Goal: Information Seeking & Learning: Learn about a topic

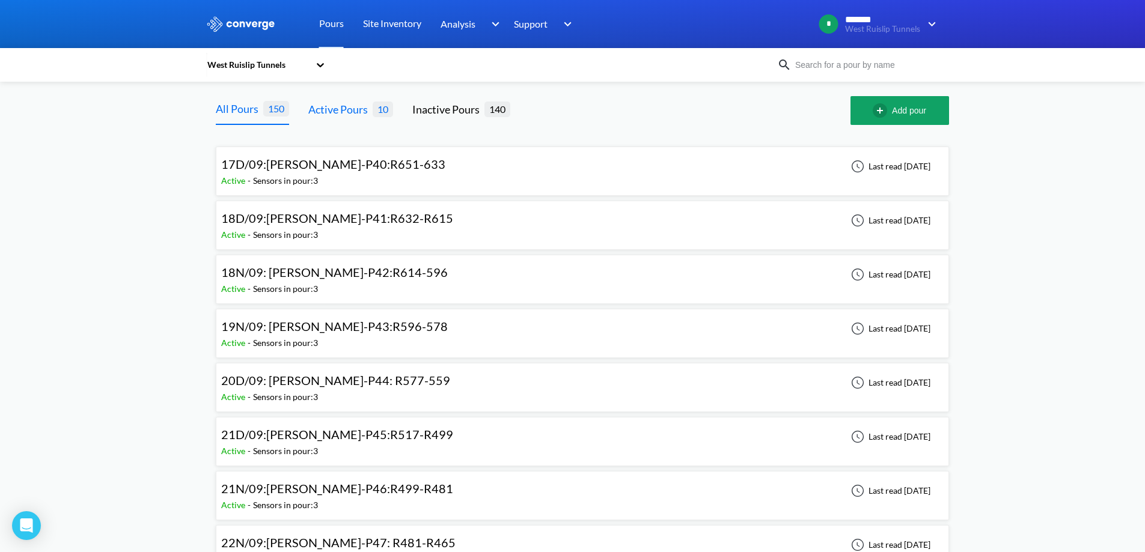
click at [355, 115] on div "Active Pours" at bounding box center [340, 109] width 64 height 17
click at [483, 110] on div "Inactive Pours" at bounding box center [448, 109] width 72 height 17
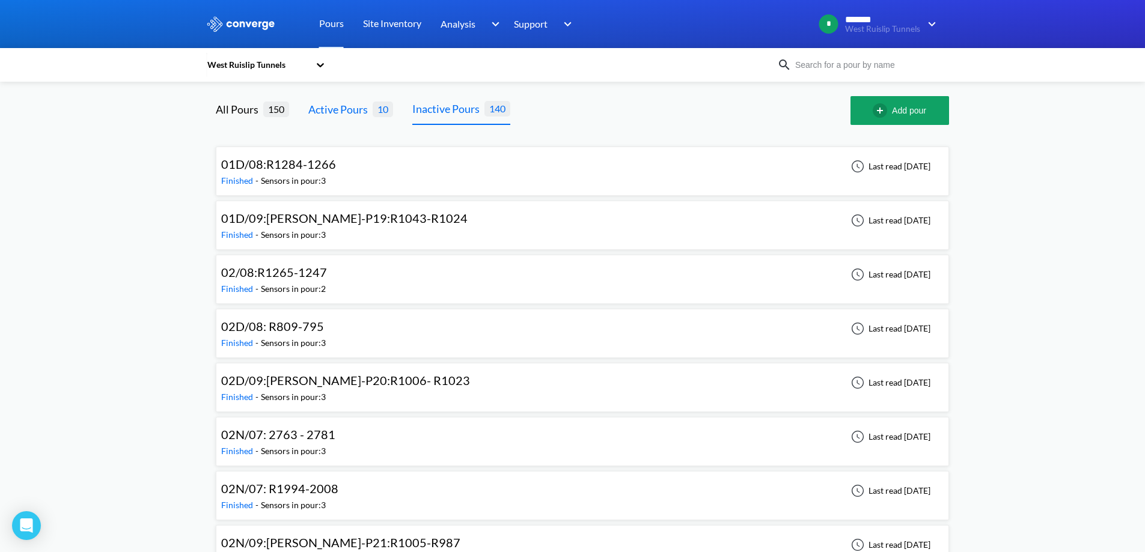
click at [351, 116] on div "Active Pours" at bounding box center [340, 109] width 64 height 17
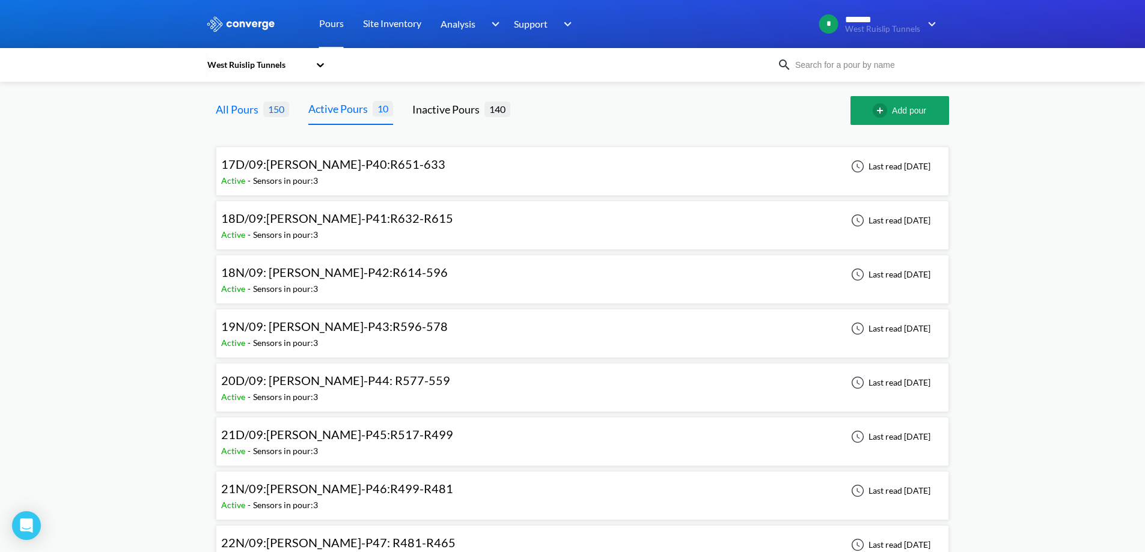
click at [269, 103] on span "150" at bounding box center [276, 109] width 26 height 15
click at [275, 109] on span "150" at bounding box center [276, 109] width 26 height 15
click at [248, 102] on div "All Pours" at bounding box center [239, 109] width 47 height 17
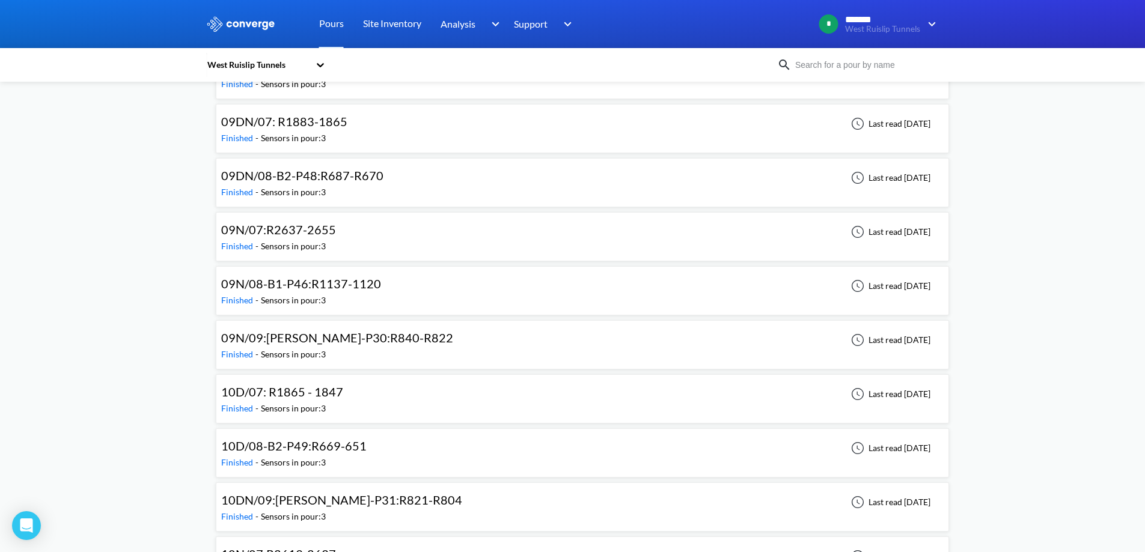
scroll to position [2283, 0]
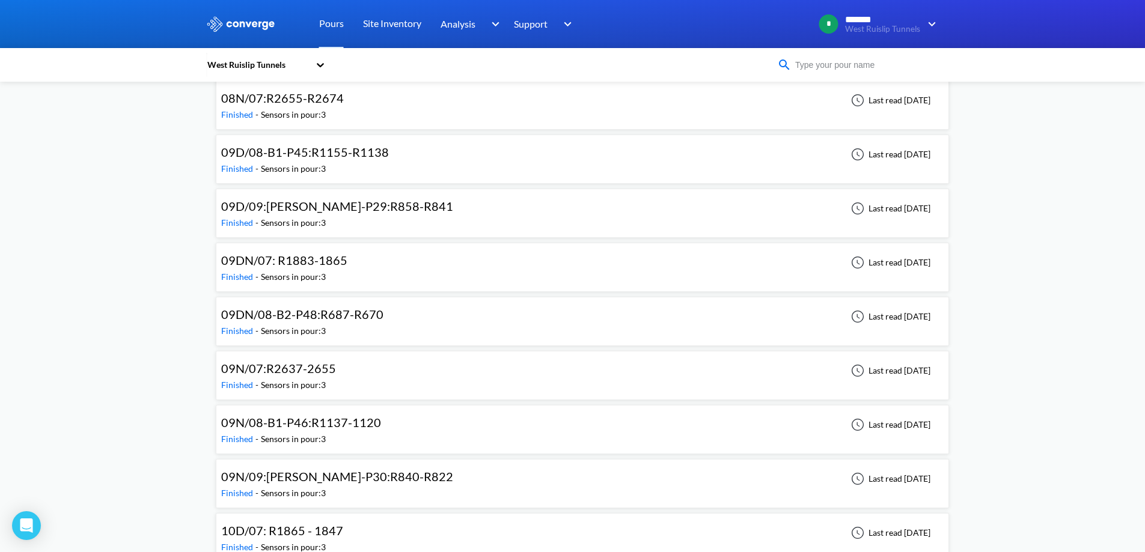
click at [860, 62] on input at bounding box center [863, 64] width 145 height 13
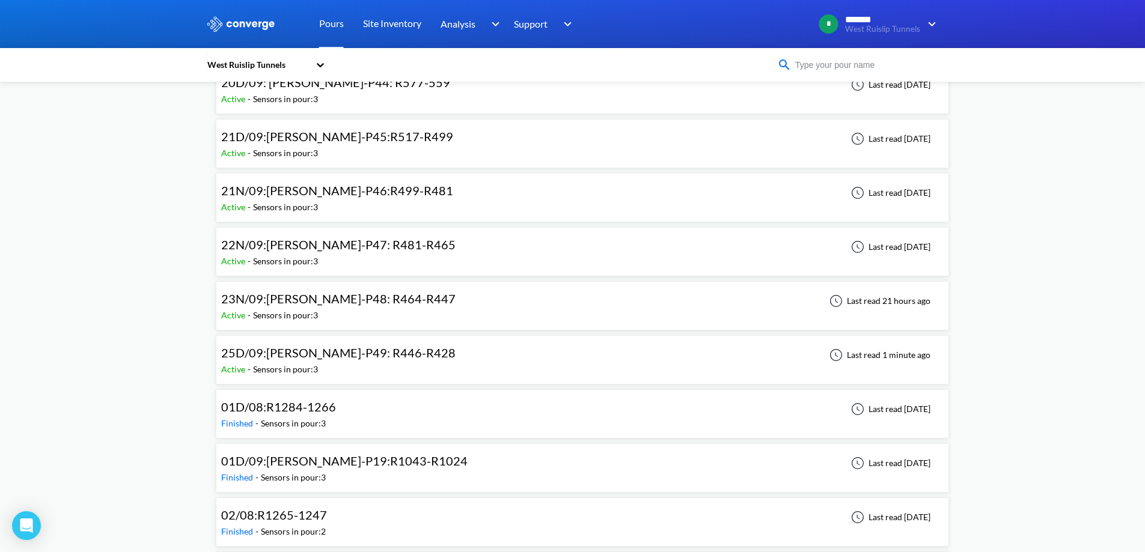
scroll to position [120, 0]
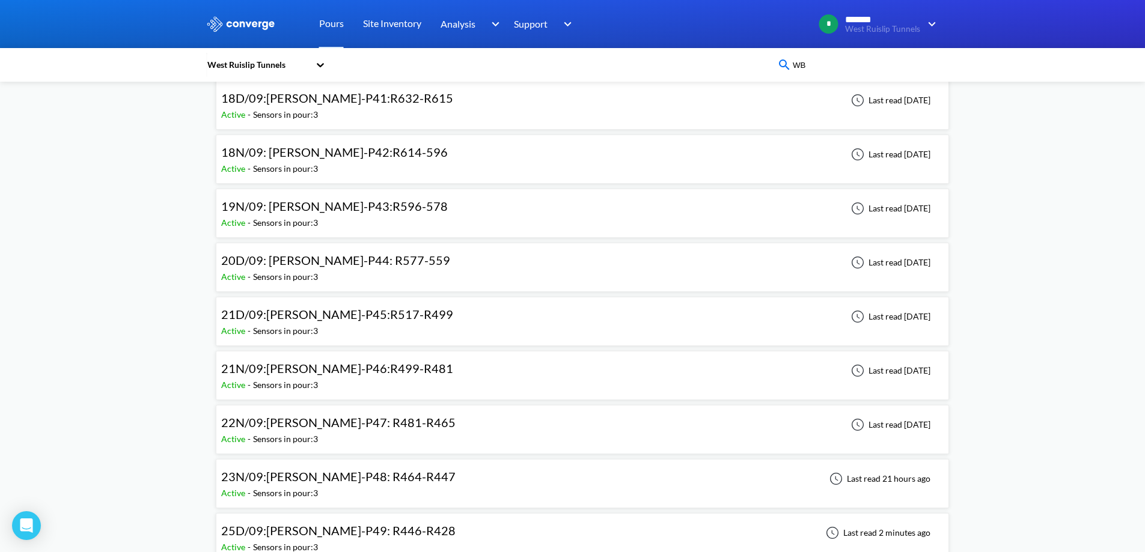
click at [835, 68] on input "WB" at bounding box center [863, 64] width 145 height 13
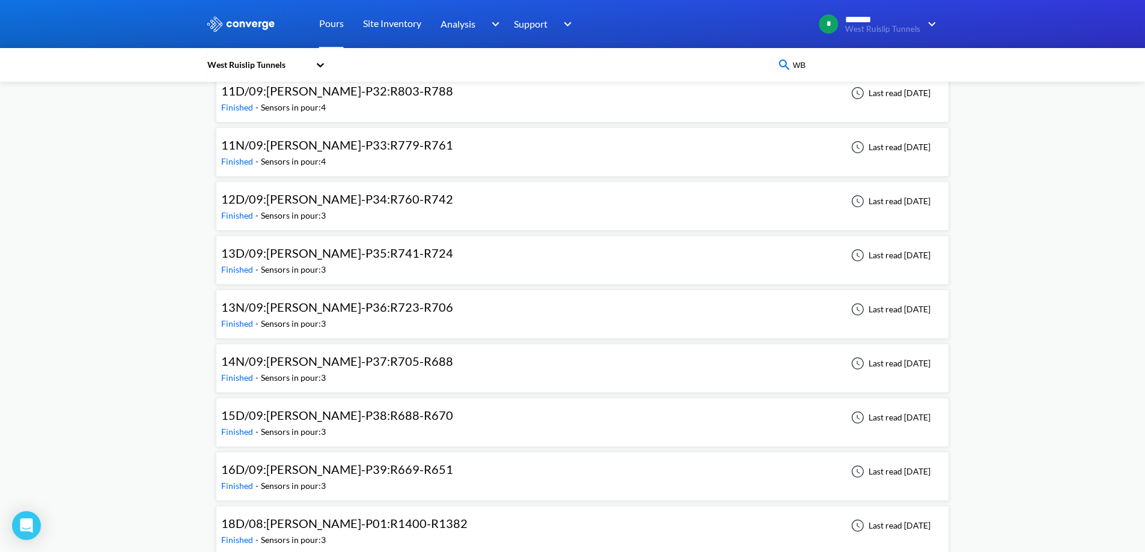
scroll to position [1288, 0]
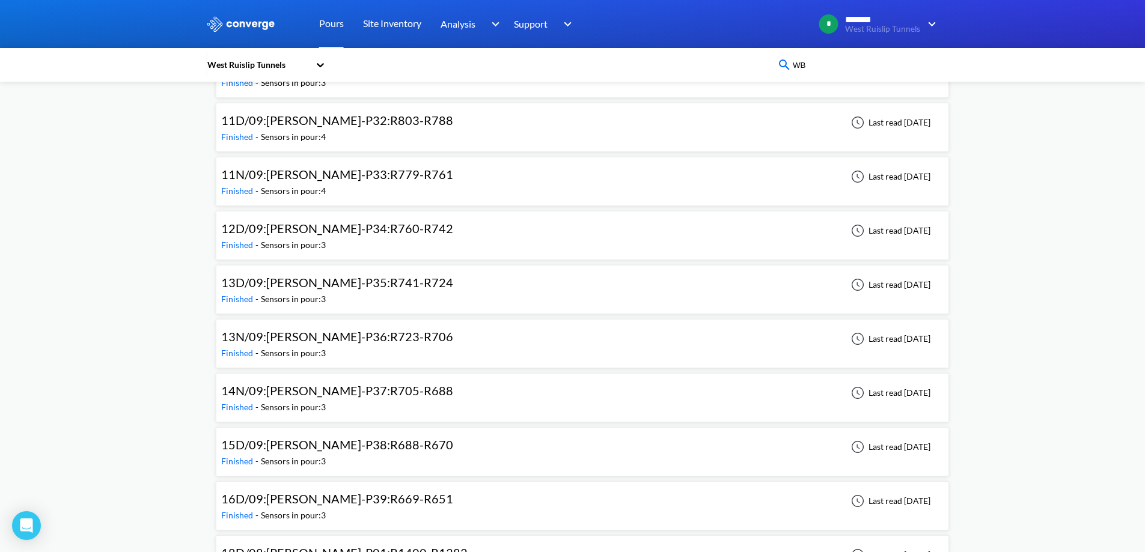
type input "WB"
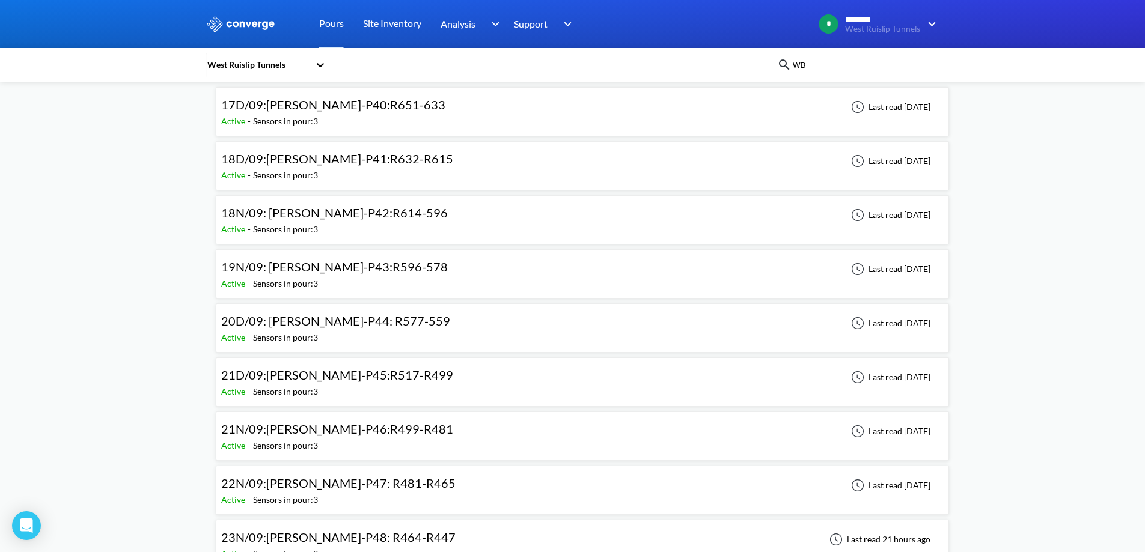
scroll to position [0, 0]
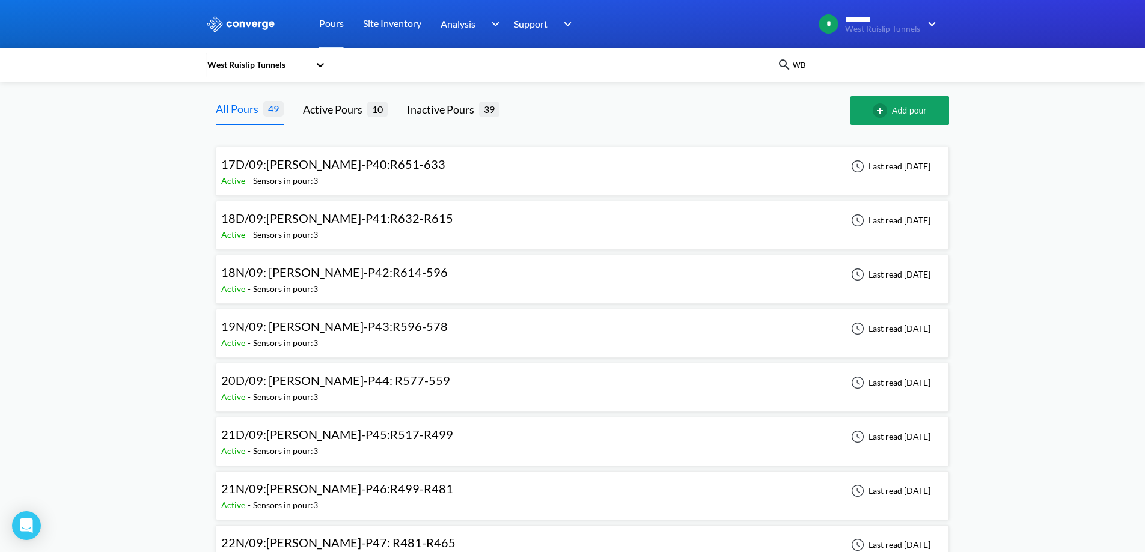
click at [332, 70] on div "West Ruislip Tunnels" at bounding box center [491, 65] width 571 height 28
click at [326, 68] on icon at bounding box center [320, 65] width 12 height 12
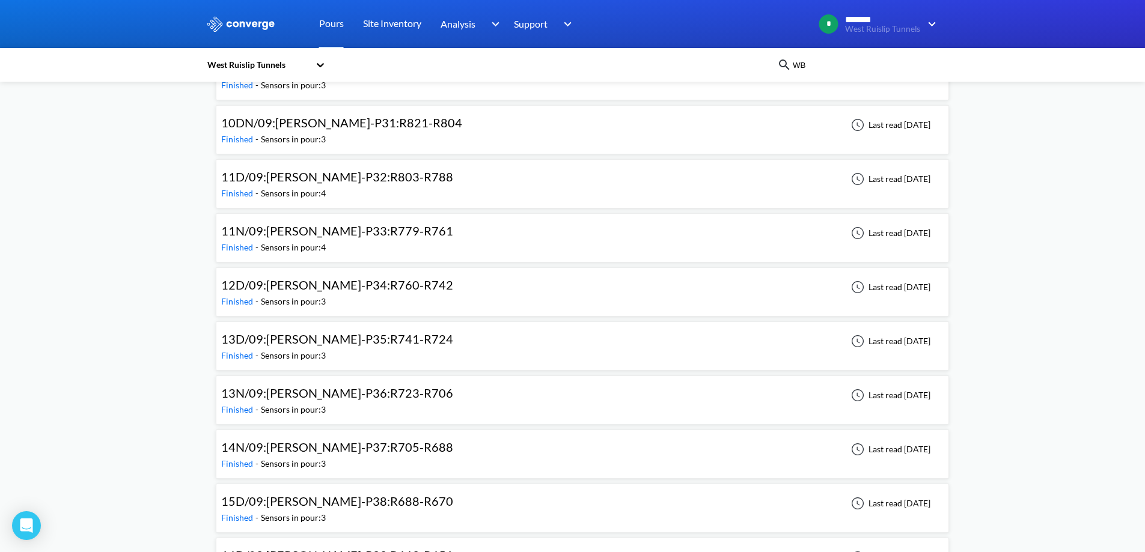
scroll to position [1262, 0]
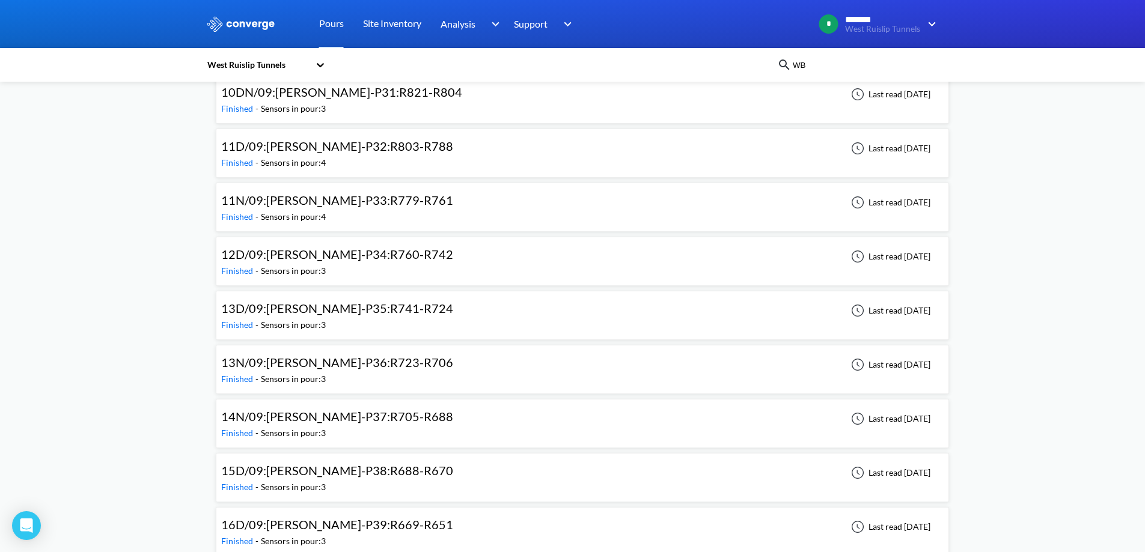
click at [392, 359] on div "13N/09:WB-DL-P36:R723-R706" at bounding box center [340, 362] width 238 height 19
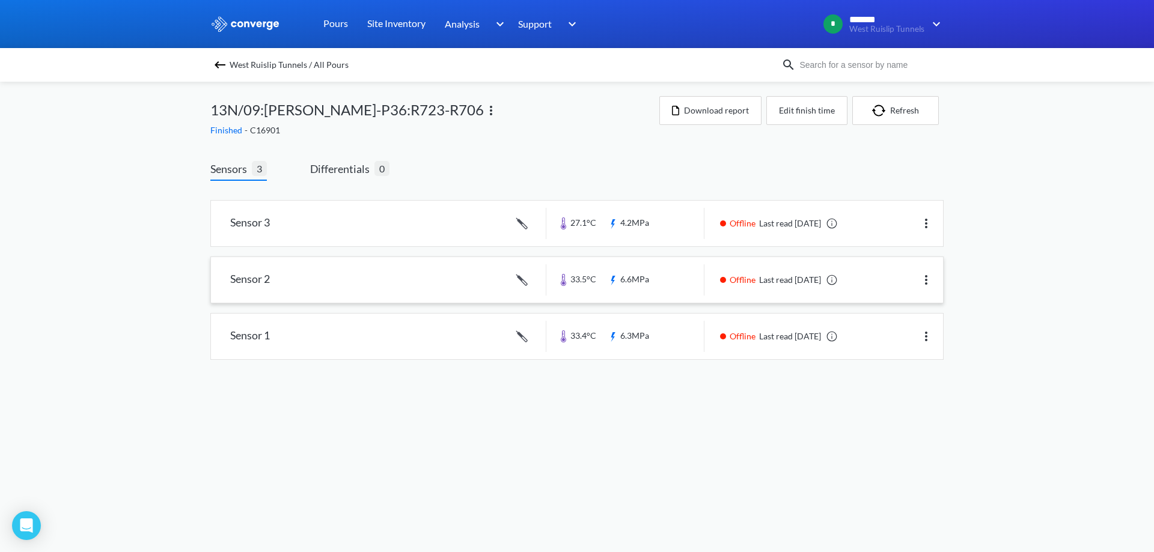
click at [672, 297] on link at bounding box center [577, 280] width 732 height 46
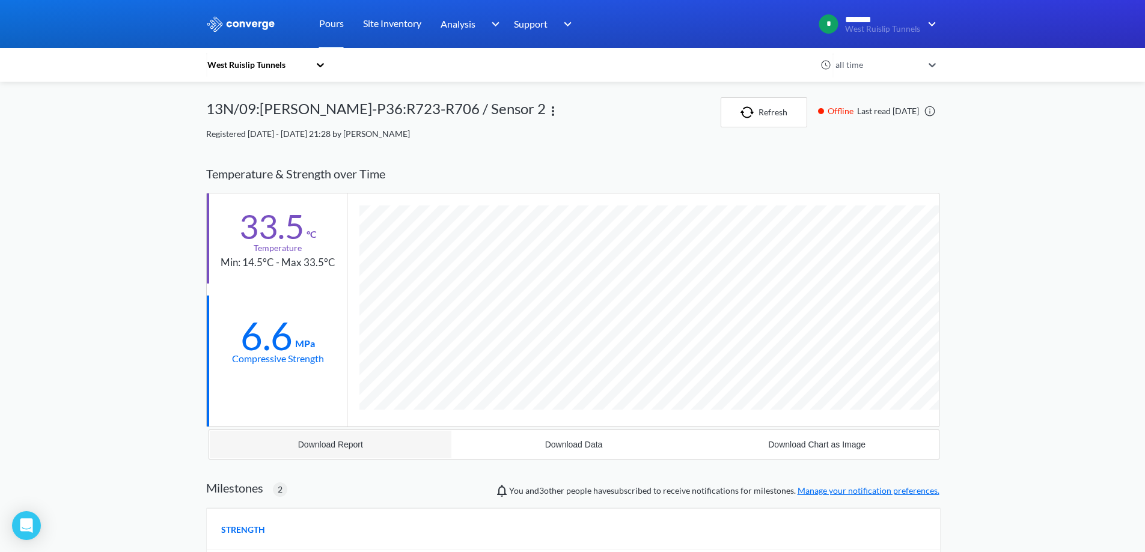
drag, startPoint x: 279, startPoint y: 499, endPoint x: 409, endPoint y: 431, distance: 145.6
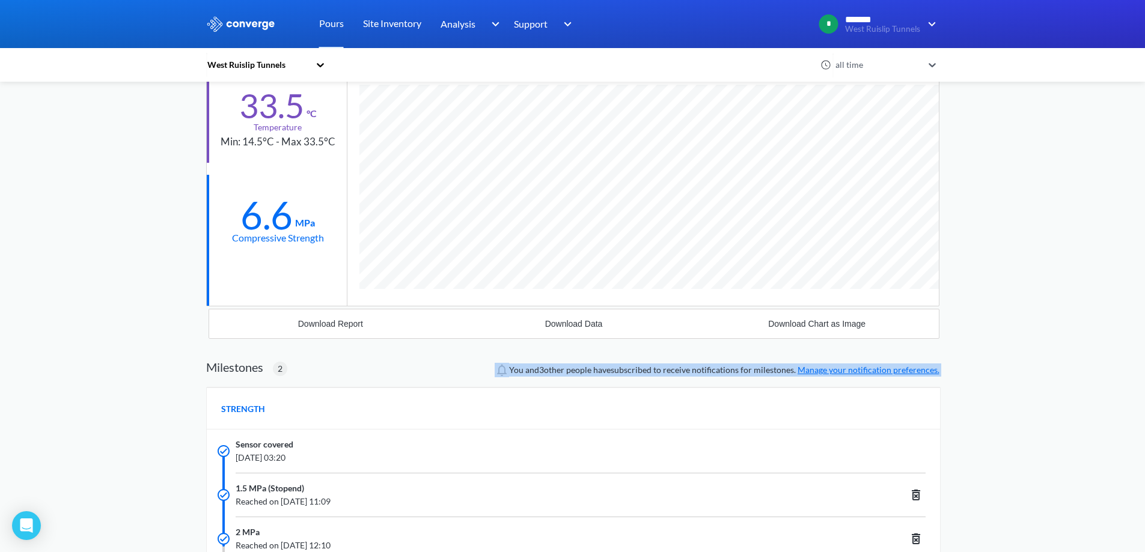
scroll to position [240, 0]
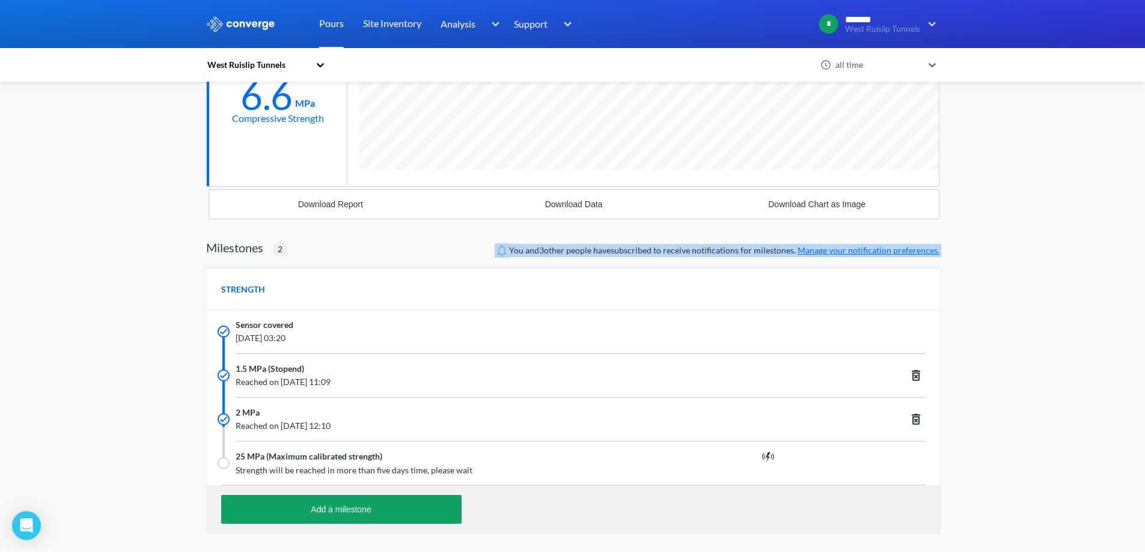
click at [540, 254] on span "You and 3 other people have subscribed to receive notifications for milestones.…" at bounding box center [724, 250] width 430 height 13
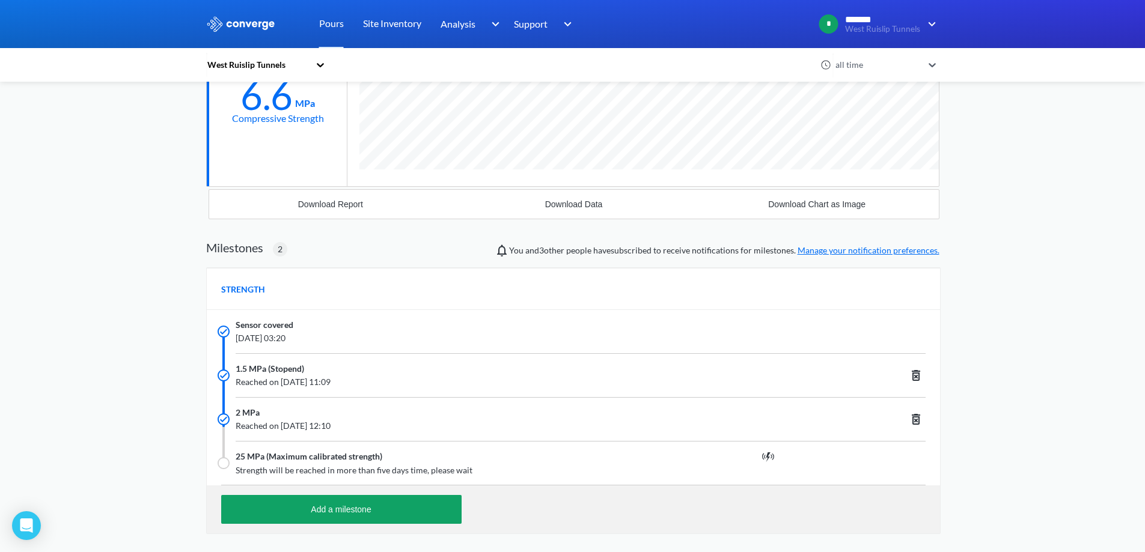
click at [364, 430] on span "Reached on September 14th 2025, 12:10" at bounding box center [508, 425] width 544 height 13
click at [246, 408] on span "2 MPa" at bounding box center [248, 412] width 24 height 13
click at [247, 412] on span "2 MPa" at bounding box center [248, 412] width 24 height 13
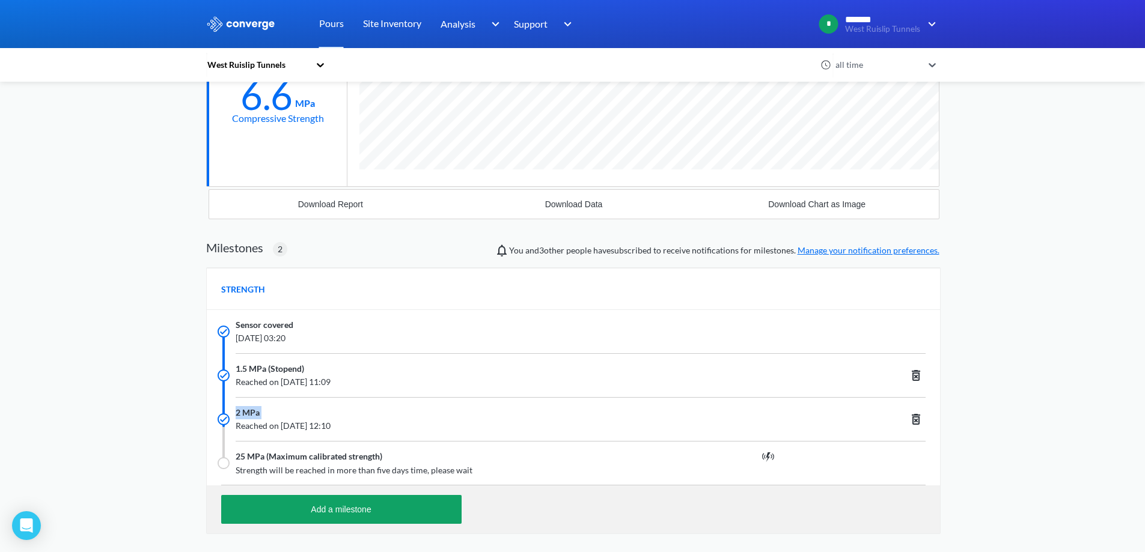
click at [371, 418] on div "2 MPa" at bounding box center [512, 412] width 552 height 13
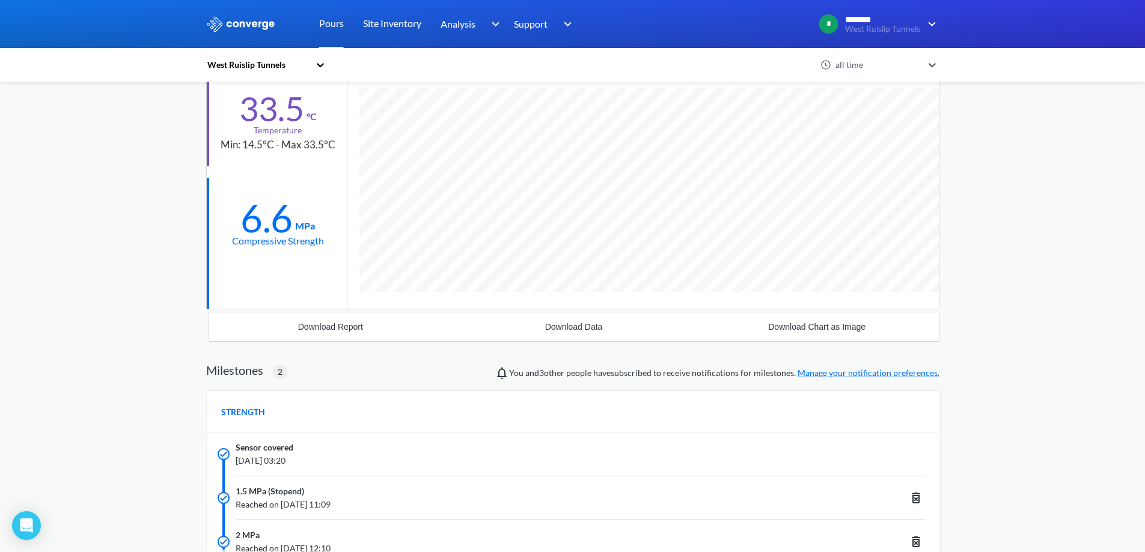
scroll to position [60, 0]
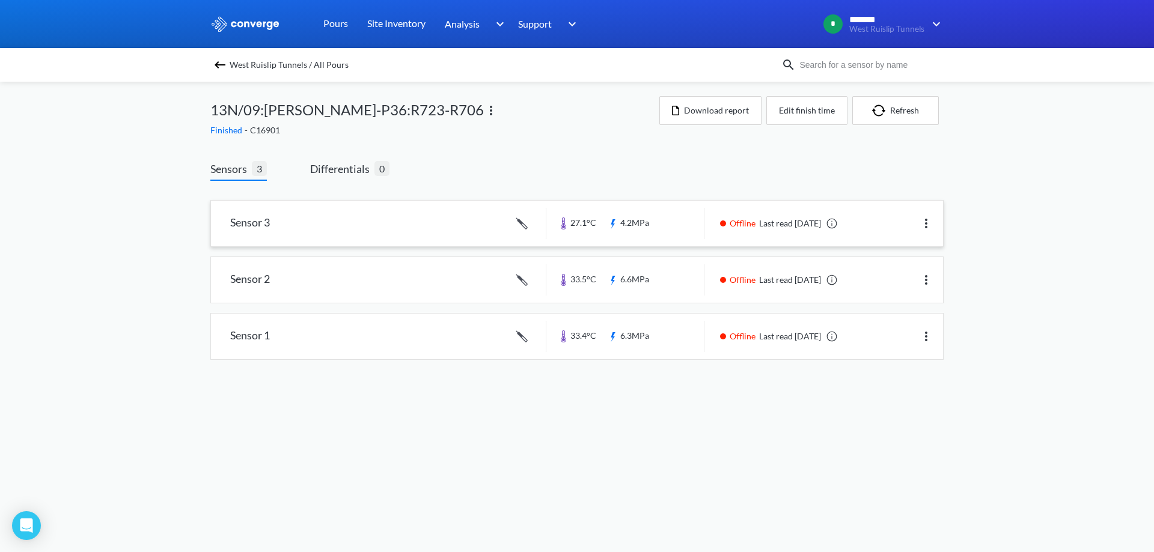
click at [588, 223] on link at bounding box center [577, 224] width 732 height 46
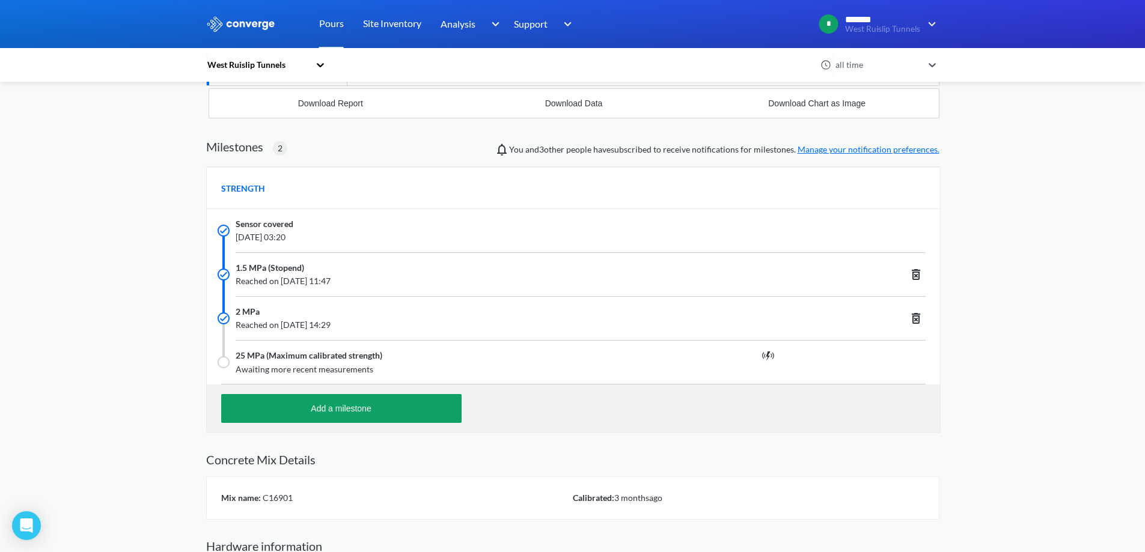
scroll to position [411, 0]
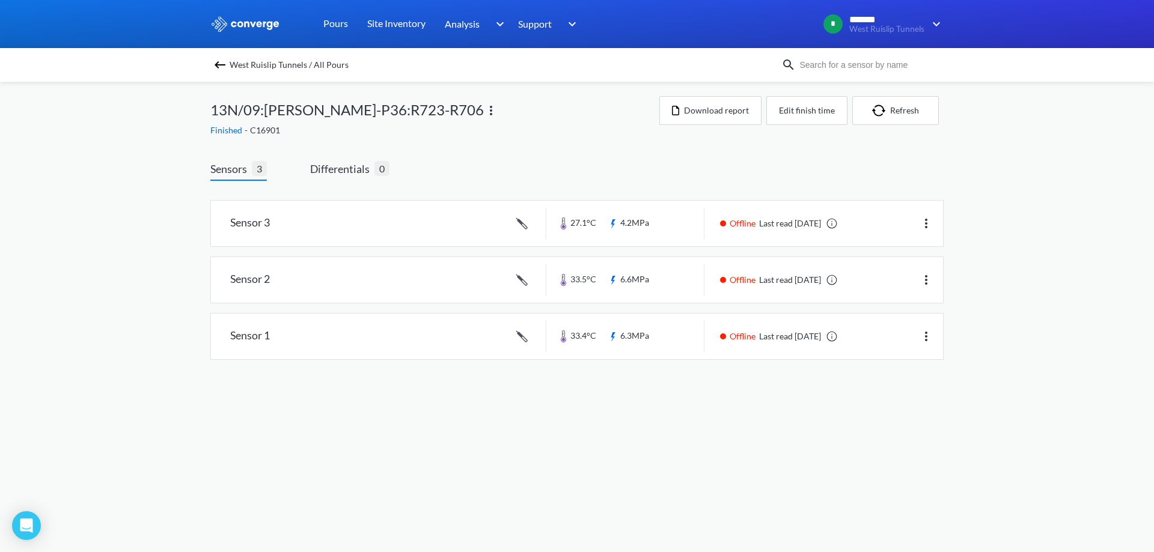
click at [218, 70] on img at bounding box center [220, 65] width 14 height 14
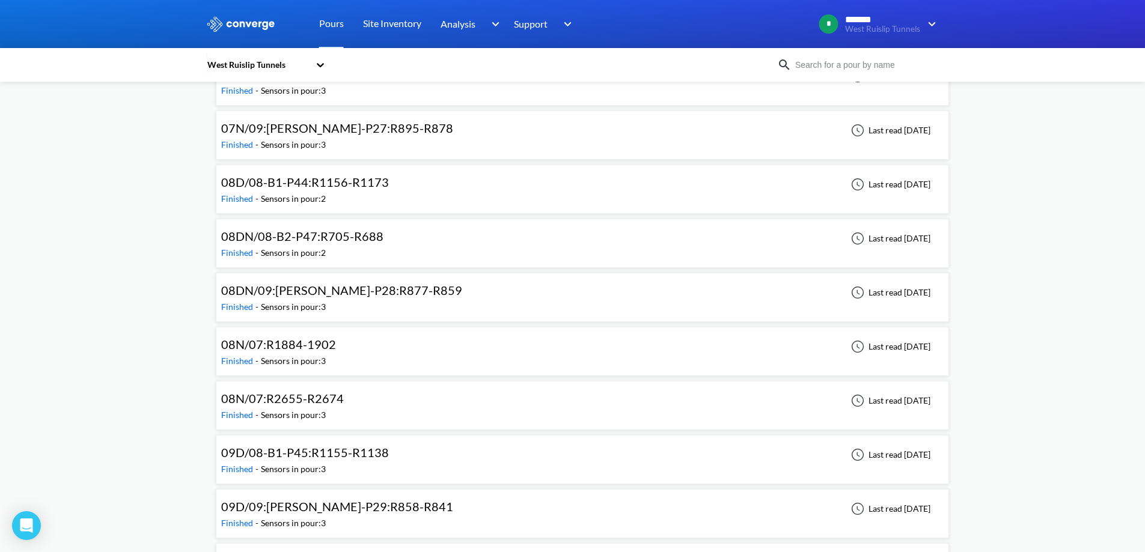
scroll to position [2343, 0]
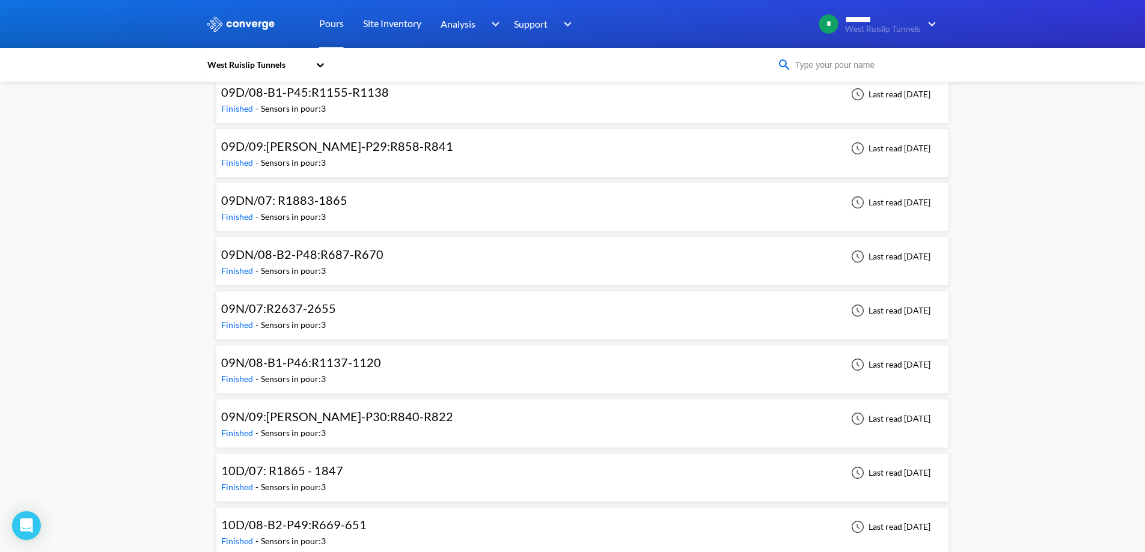
click at [833, 64] on input at bounding box center [863, 64] width 145 height 13
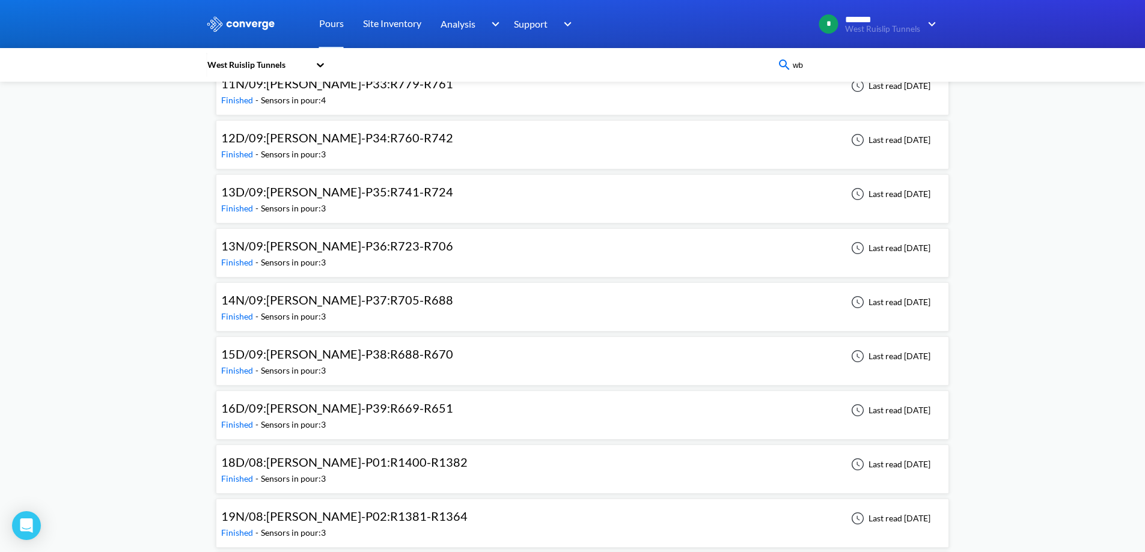
scroll to position [1400, 0]
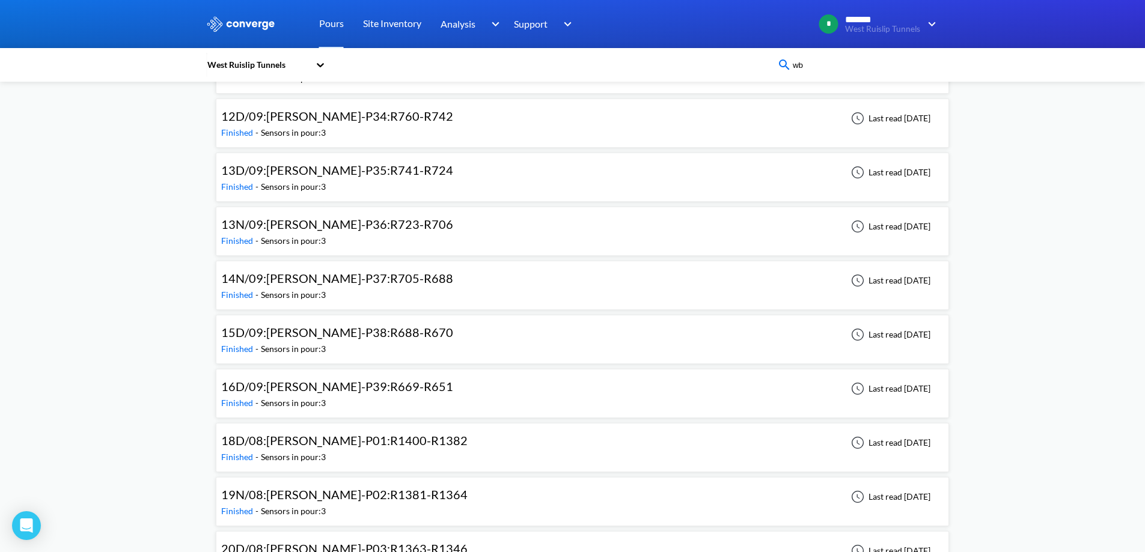
type input "wb"
click at [367, 176] on span "13D/09:[PERSON_NAME]-P35:R741-R724" at bounding box center [337, 170] width 232 height 14
click at [372, 280] on span "14N/09:[PERSON_NAME]-P37:R705-R688" at bounding box center [337, 278] width 232 height 14
click at [374, 329] on span "15D/09:[PERSON_NAME]-P38:R688-R670" at bounding box center [337, 332] width 232 height 14
click at [374, 380] on span "16D/09:[PERSON_NAME]-P39:R669-R651" at bounding box center [337, 386] width 232 height 14
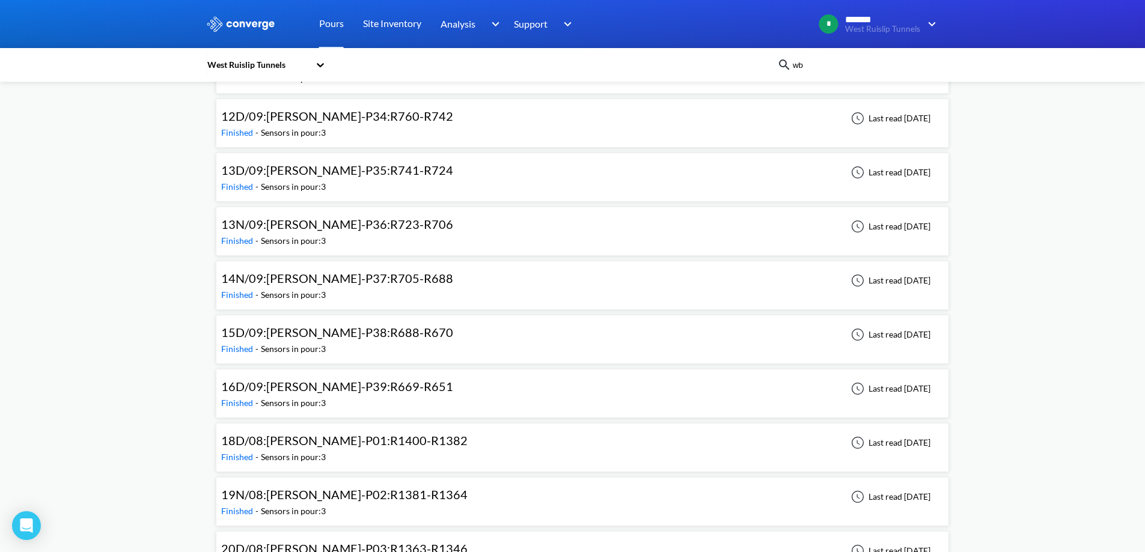
click at [365, 441] on span "18D/08:[PERSON_NAME]-P01:R1400-R1382" at bounding box center [344, 440] width 246 height 14
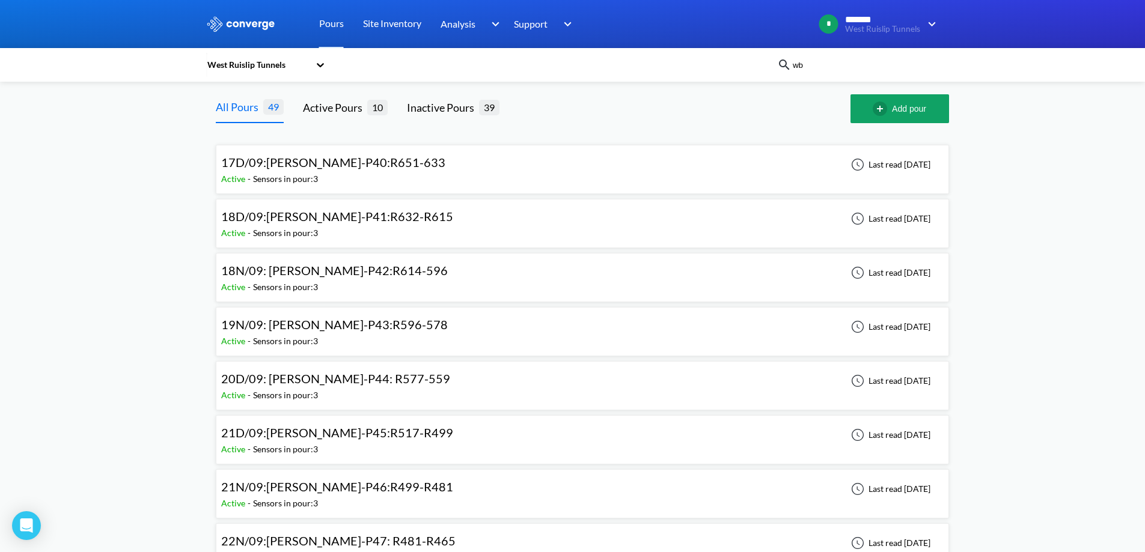
scroll to position [0, 0]
click at [435, 162] on div "17D/09:WB-DL-P40:R651-633 Active - Sensors in pour: 3 Last read 7 days ago" at bounding box center [582, 171] width 722 height 38
click at [418, 220] on div "18D/09:WB-DL-P41:R632-R615 Active - Sensors in pour: 3 Last read 6 days ago" at bounding box center [582, 225] width 722 height 38
click at [409, 273] on div "18N/09: WB-DL-P42:R614-596 Active - Sensors in pour: 3 Last read 6 days ago" at bounding box center [582, 279] width 722 height 38
click at [405, 332] on div "19N/09: [PERSON_NAME]-P43:R596-578 Active - Sensors in pour: 3 Last read [DATE]" at bounding box center [582, 333] width 722 height 38
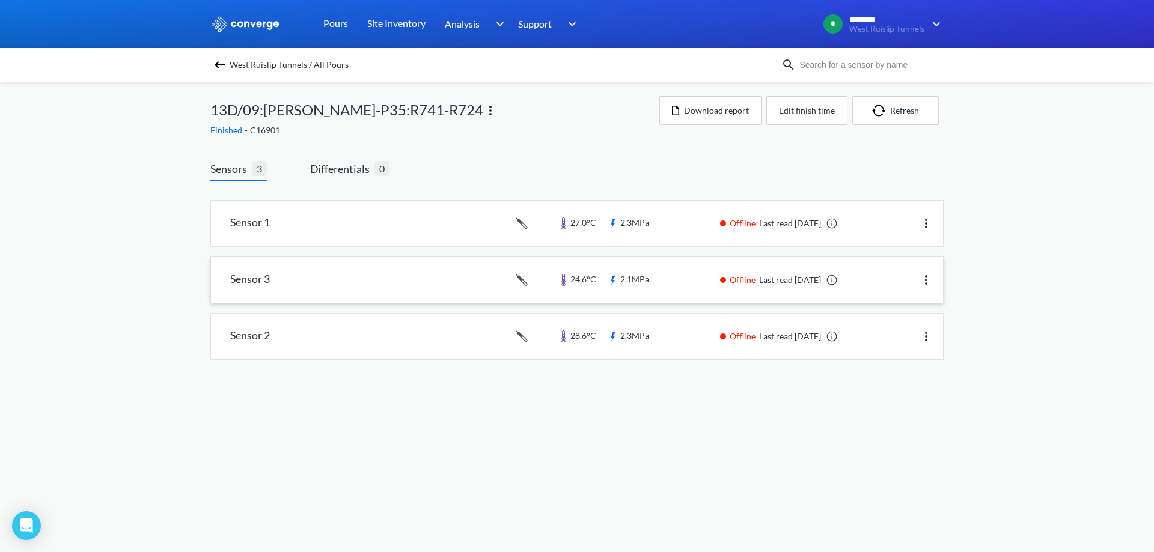
click at [648, 289] on link at bounding box center [577, 280] width 732 height 46
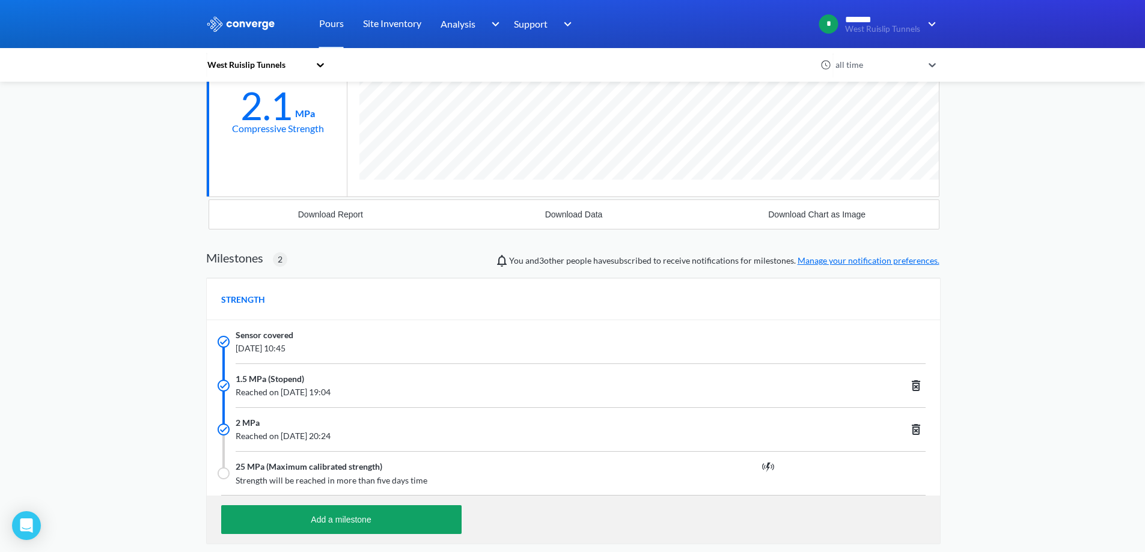
scroll to position [300, 0]
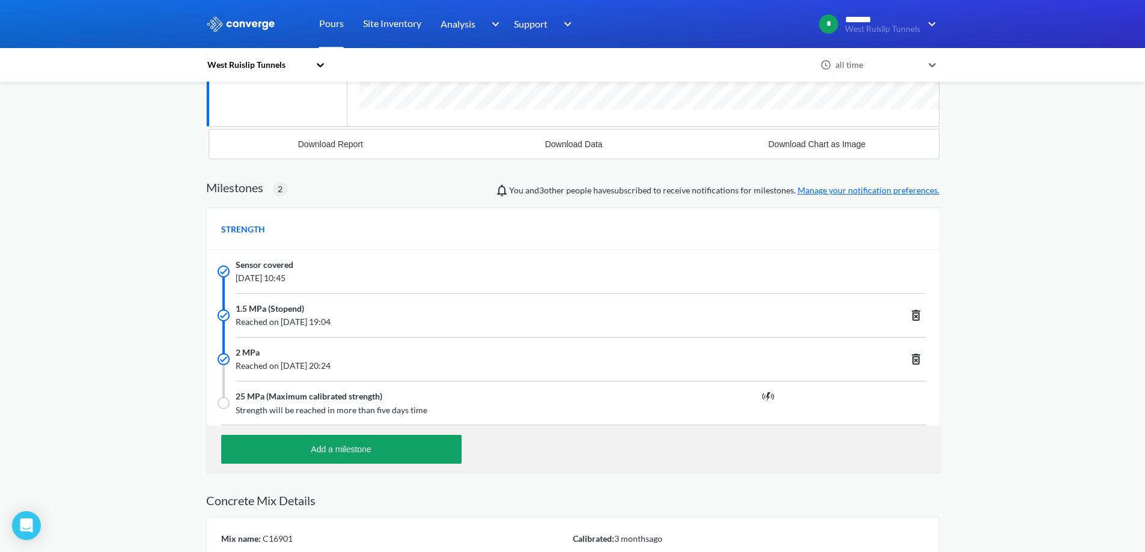
drag, startPoint x: 363, startPoint y: 365, endPoint x: 404, endPoint y: 365, distance: 40.9
click at [404, 365] on span "Reached on September 13th 2025, 20:24" at bounding box center [508, 365] width 544 height 13
copy span "20:24"
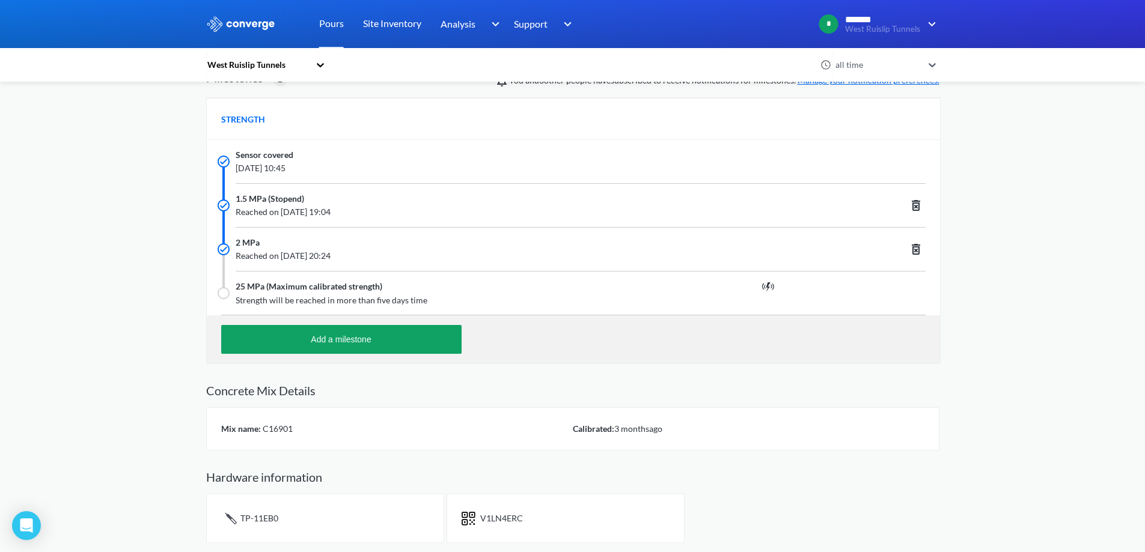
scroll to position [411, 0]
click at [308, 270] on div at bounding box center [573, 270] width 733 height 1
click at [248, 244] on span "2 MPa" at bounding box center [248, 242] width 24 height 13
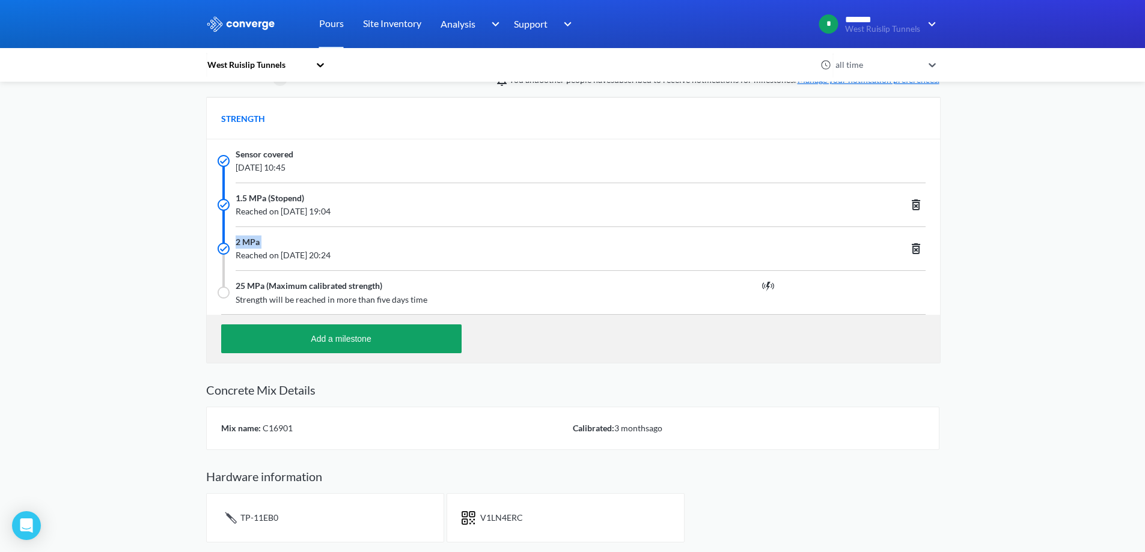
click at [325, 248] on div "2 MPa" at bounding box center [512, 242] width 552 height 13
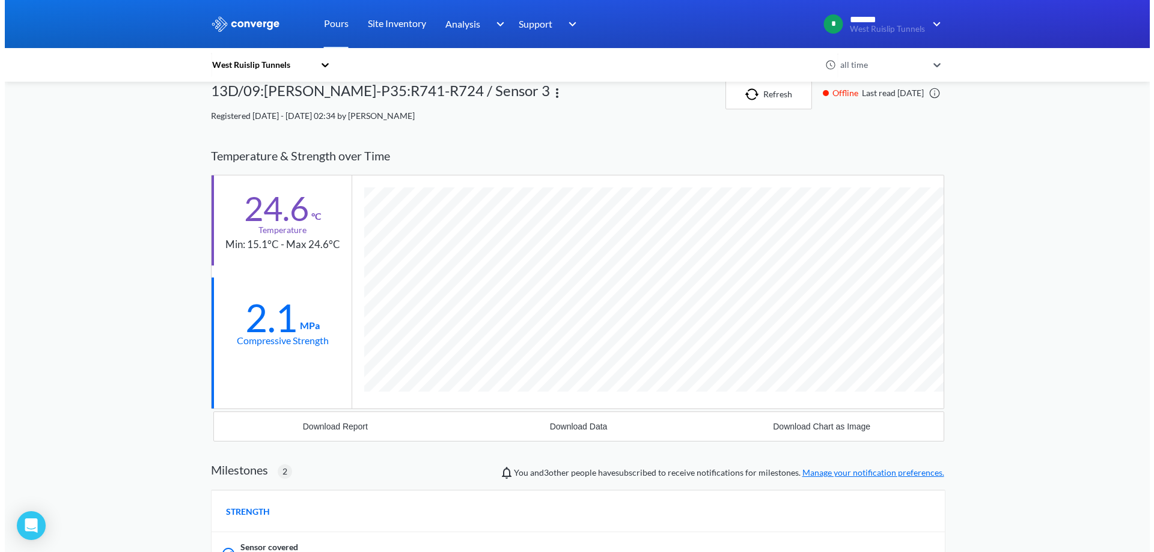
scroll to position [0, 0]
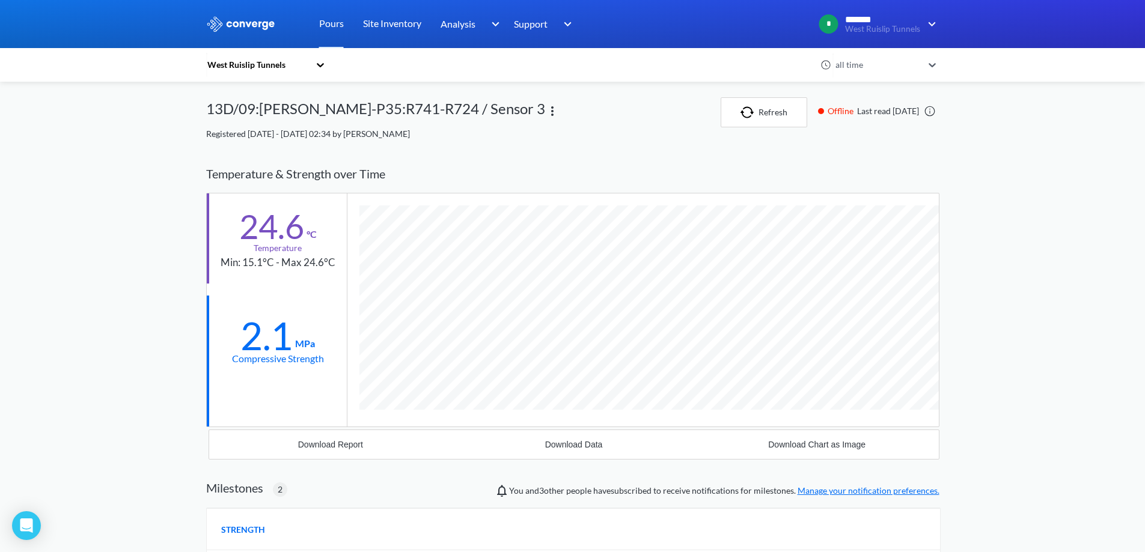
click at [266, 174] on div "Temperature & Strength over Time" at bounding box center [572, 174] width 733 height 38
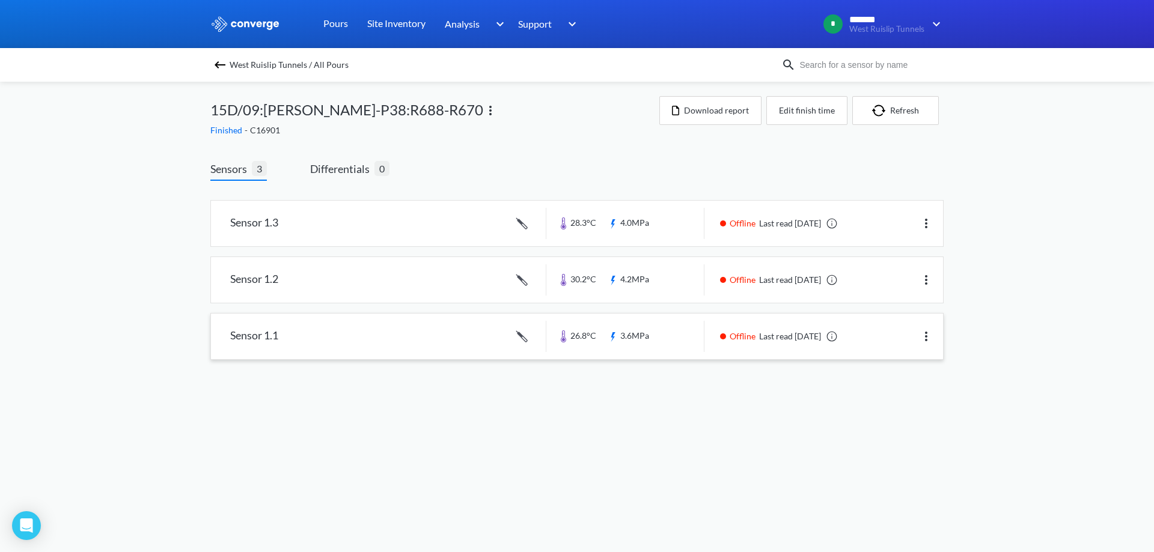
click at [658, 332] on link at bounding box center [577, 337] width 732 height 46
click at [678, 230] on link at bounding box center [577, 224] width 732 height 46
click at [681, 275] on link at bounding box center [577, 280] width 732 height 46
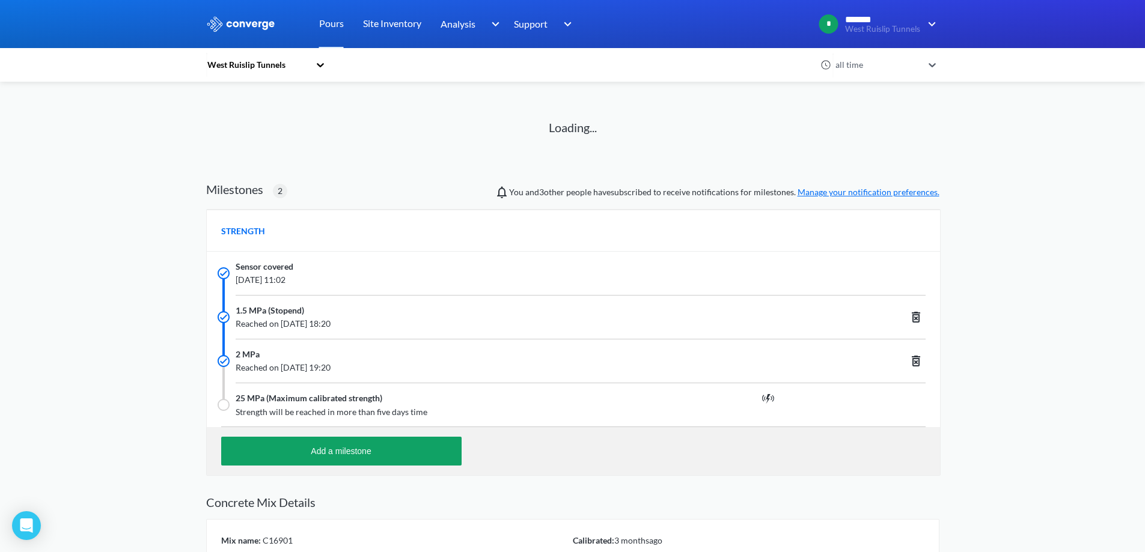
scroll to position [120, 0]
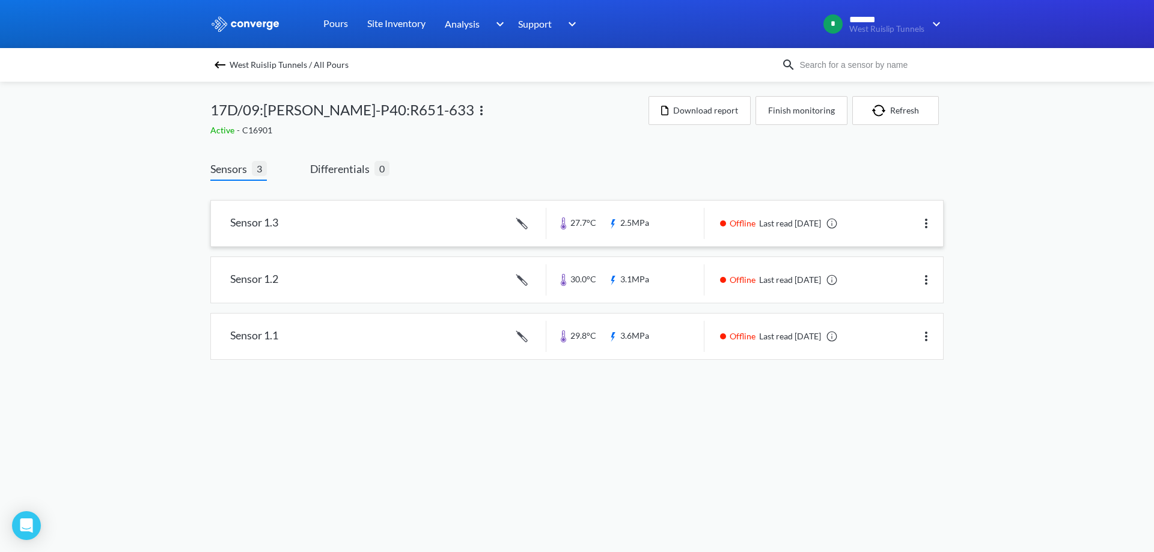
click at [412, 227] on link at bounding box center [577, 224] width 732 height 46
click at [650, 269] on link at bounding box center [577, 280] width 732 height 46
click at [660, 236] on link at bounding box center [577, 224] width 732 height 46
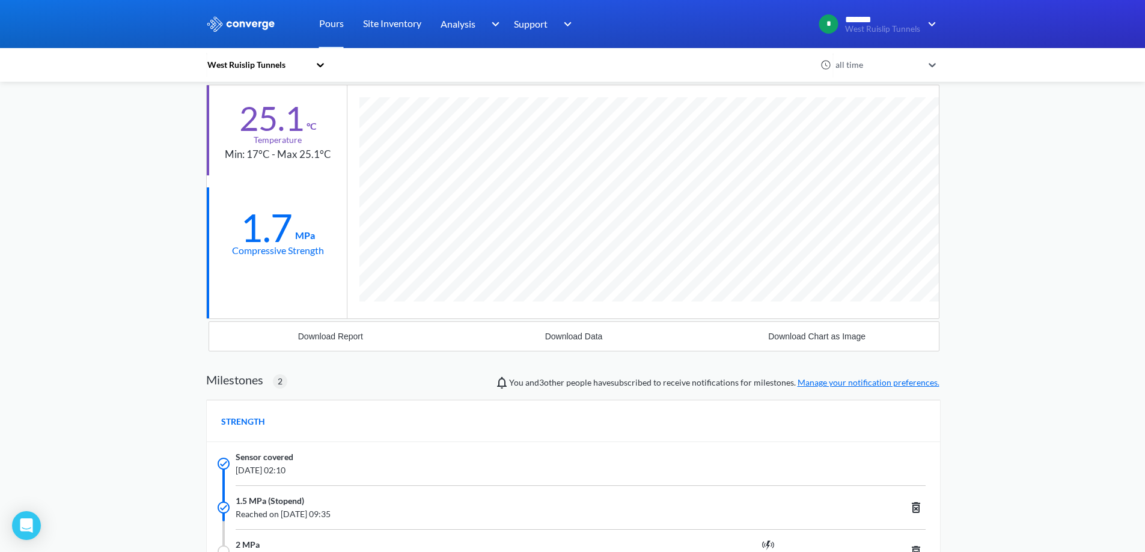
scroll to position [240, 0]
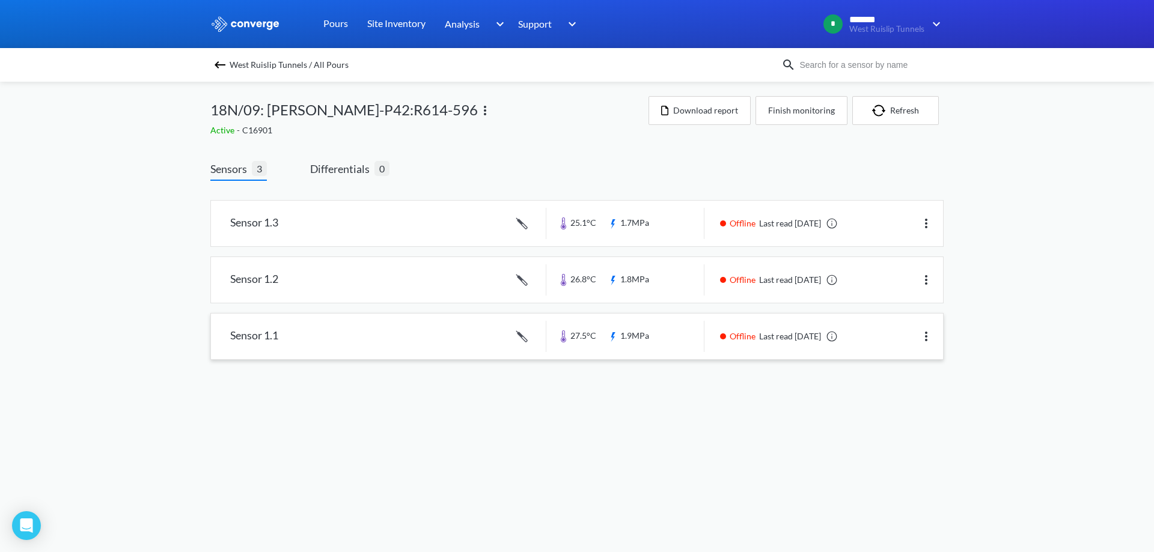
click at [400, 351] on link at bounding box center [577, 337] width 732 height 46
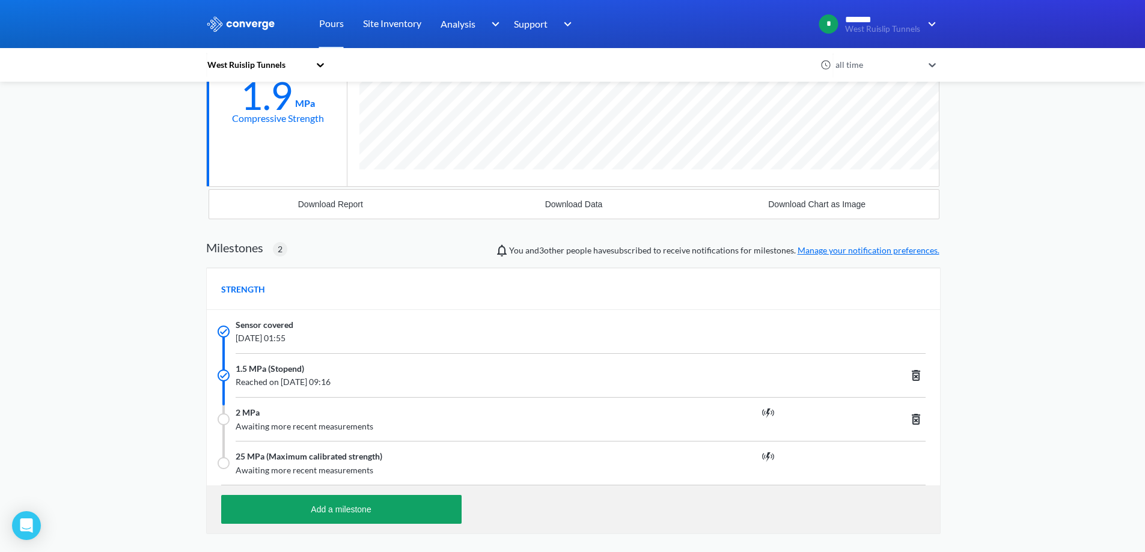
scroll to position [856, 733]
click at [838, 304] on div "STRENGTH" at bounding box center [573, 289] width 733 height 42
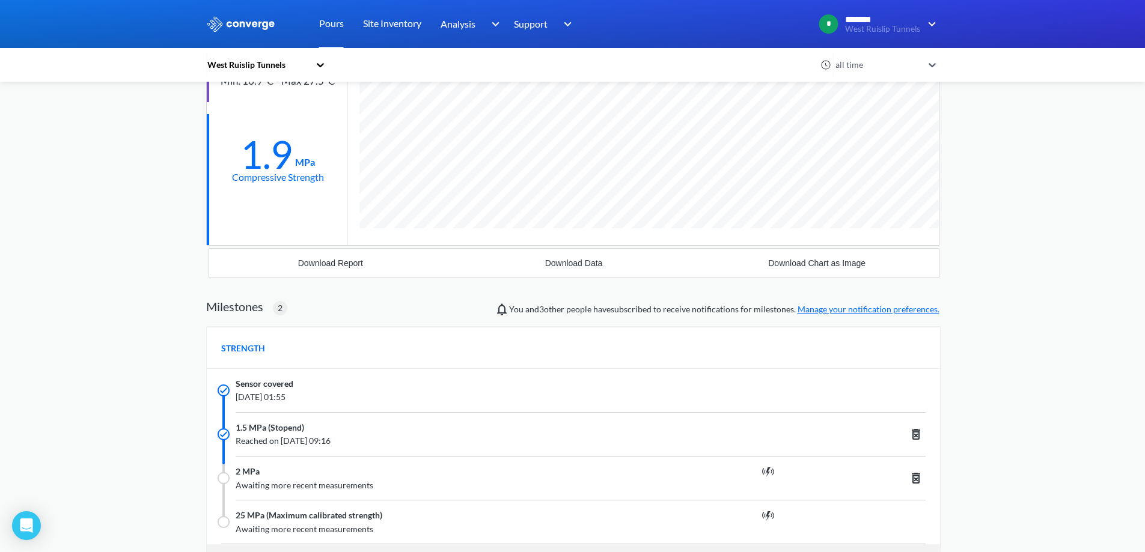
scroll to position [0, 0]
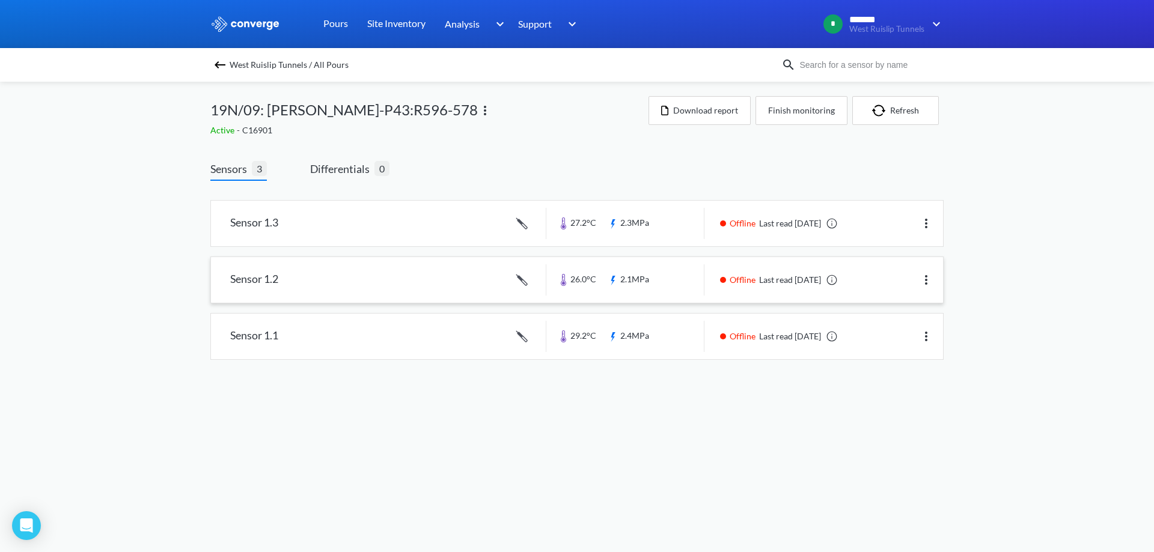
click at [647, 276] on link at bounding box center [577, 280] width 732 height 46
